Goal: Task Accomplishment & Management: Use online tool/utility

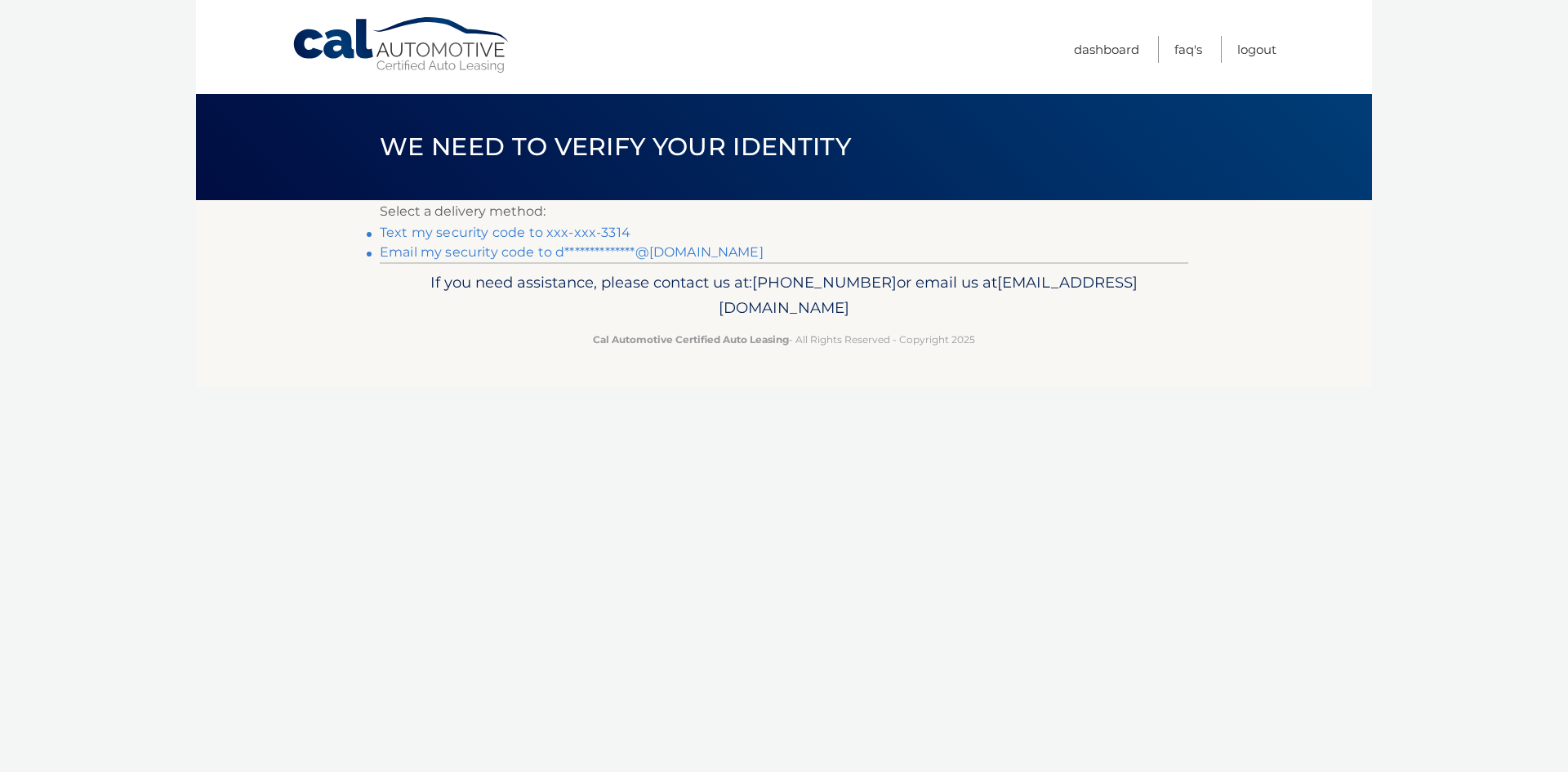
click at [488, 232] on link "Text my security code to xxx-xxx-3314" at bounding box center [505, 232] width 250 height 15
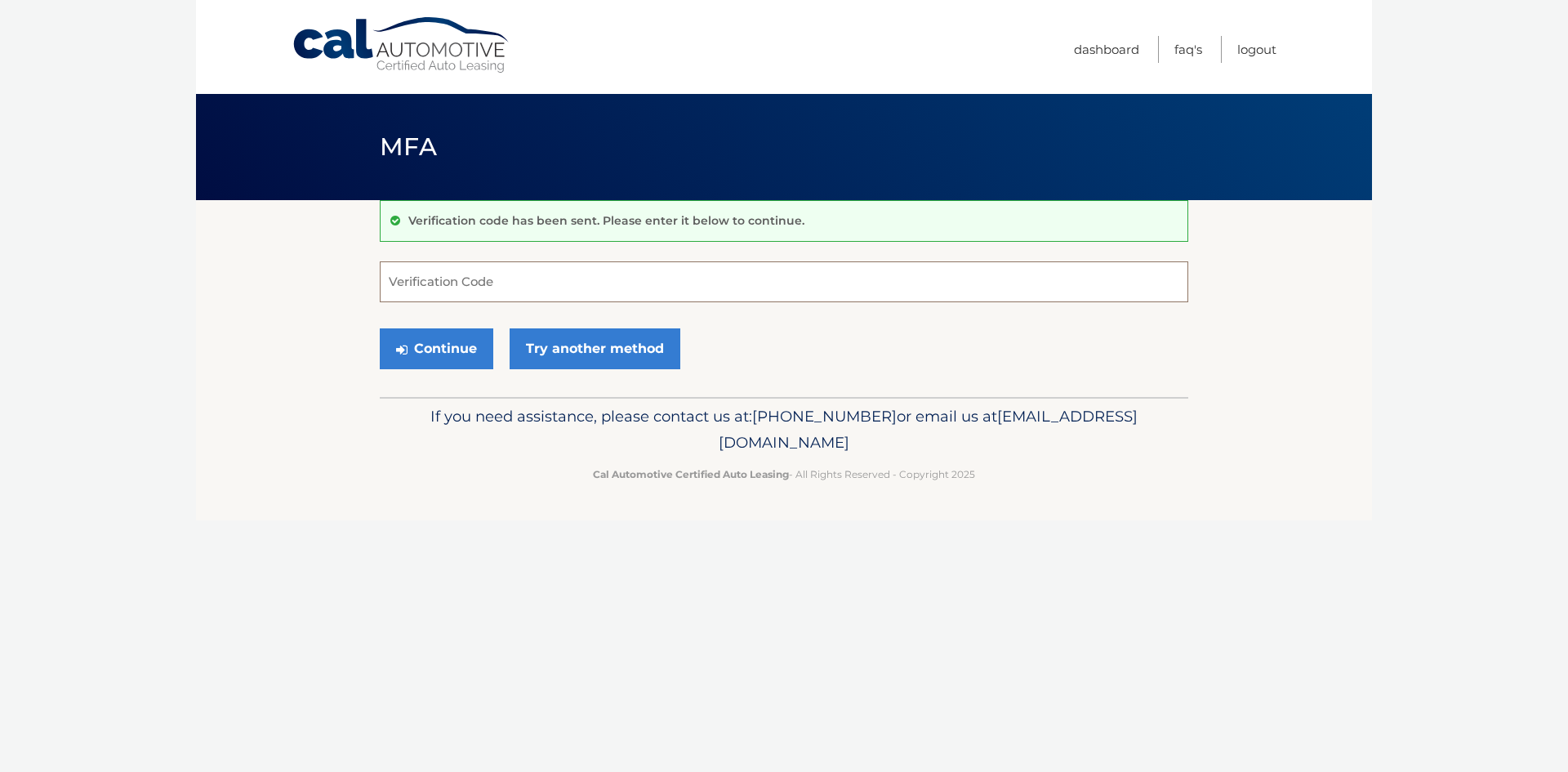
click at [564, 287] on input "Verification Code" at bounding box center [784, 282] width 809 height 41
type input "309096"
click at [441, 350] on button "Continue" at bounding box center [437, 349] width 113 height 41
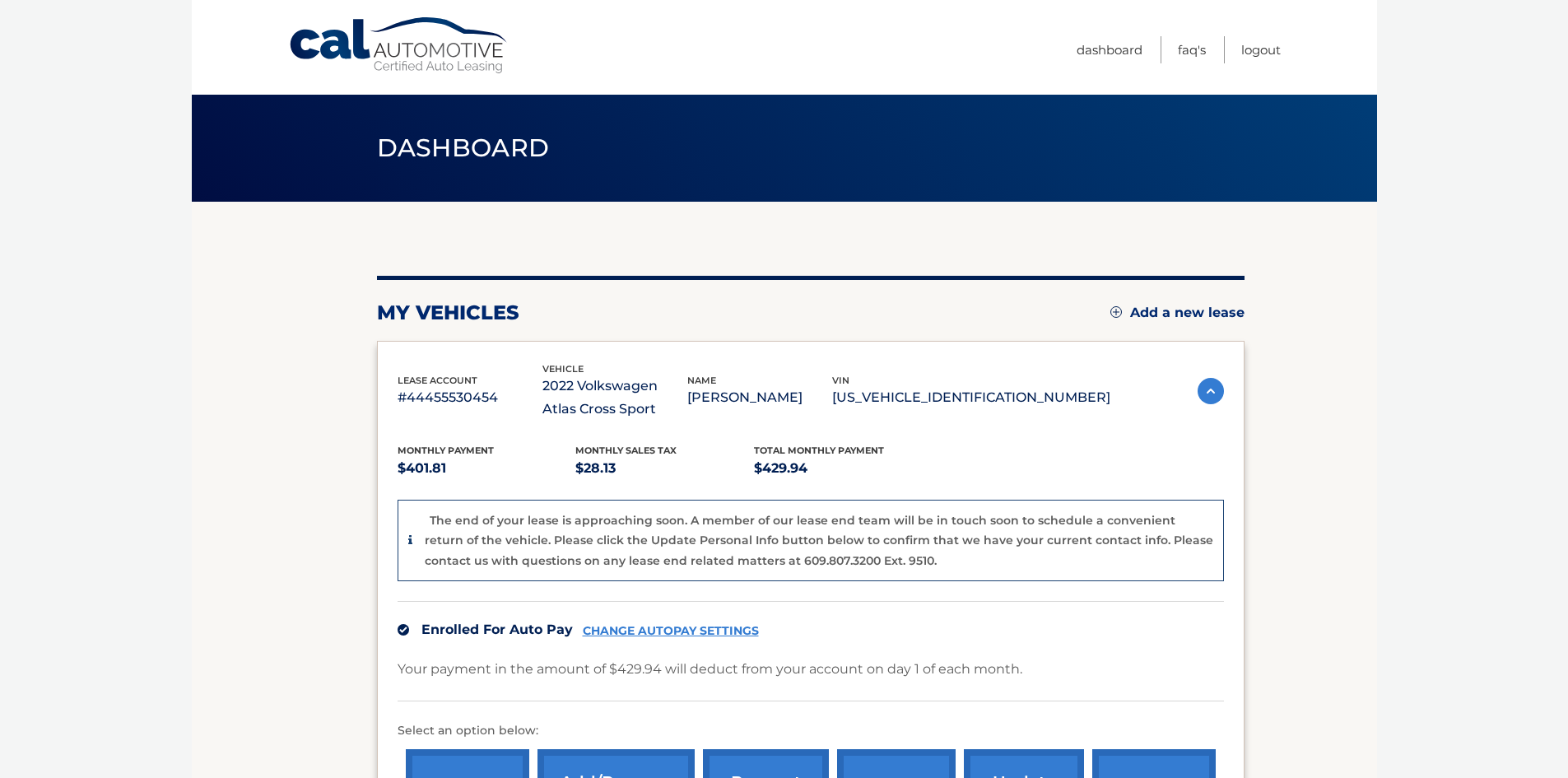
drag, startPoint x: 1171, startPoint y: 316, endPoint x: 1244, endPoint y: 323, distance: 73.3
click at [1171, 316] on link "Add a new lease" at bounding box center [1177, 312] width 134 height 16
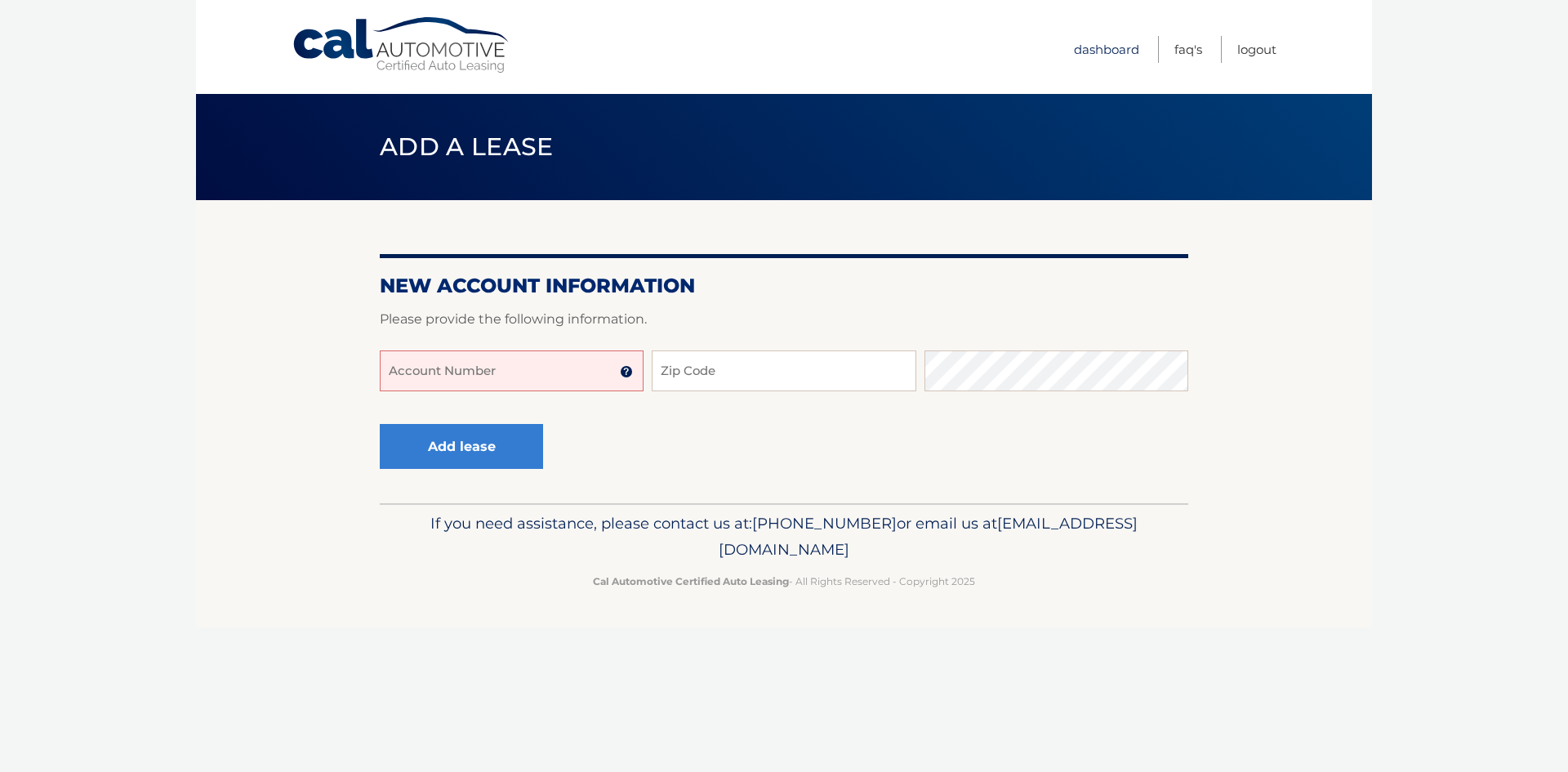
click at [1074, 50] on link "Dashboard" at bounding box center [1107, 49] width 65 height 27
